Goal: Feedback & Contribution: Contribute content

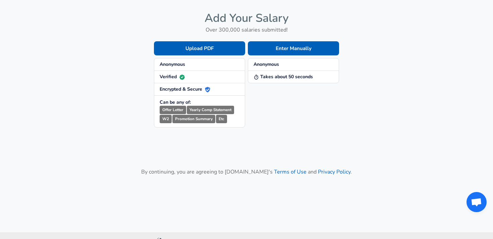
scroll to position [21, 0]
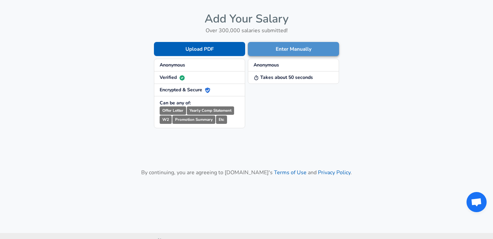
click at [287, 52] on button "Enter Manually" at bounding box center [293, 49] width 91 height 14
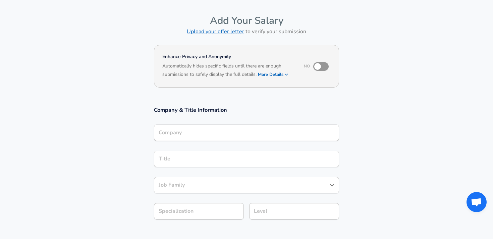
click at [277, 79] on h6 "Based on your submission and the data points that we have already collected, we…" at bounding box center [246, 79] width 168 height 0
click at [284, 72] on button "More Details" at bounding box center [273, 74] width 31 height 9
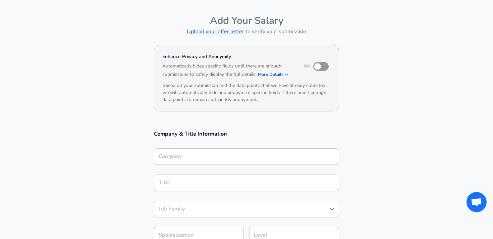
click at [284, 72] on button "More Details" at bounding box center [273, 74] width 31 height 9
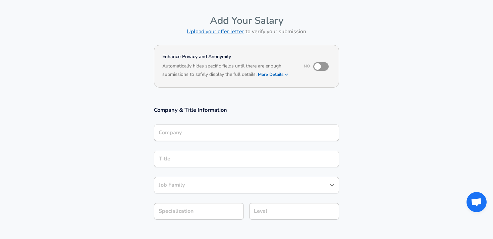
click at [317, 69] on input "checkbox" at bounding box center [318, 66] width 38 height 13
checkbox input "true"
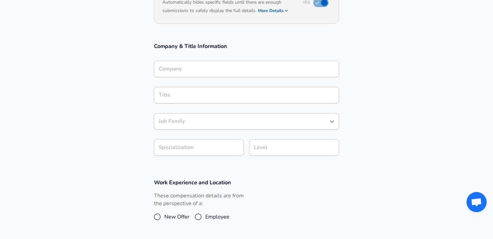
click at [231, 70] on input "Company" at bounding box center [246, 69] width 179 height 10
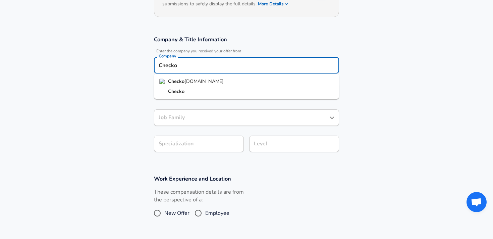
click at [215, 84] on li "Checko [DOMAIN_NAME]" at bounding box center [246, 81] width 185 height 10
type input "[DOMAIN_NAME]"
click at [214, 91] on input "Title" at bounding box center [246, 91] width 179 height 10
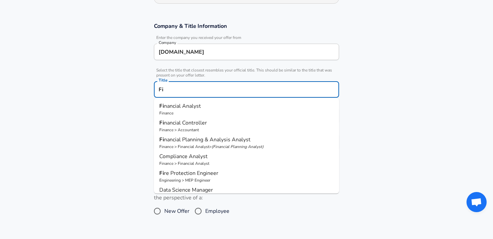
type input "F"
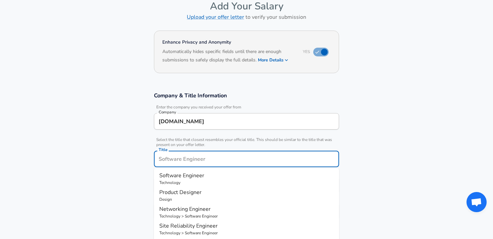
scroll to position [0, 0]
